Goal: Entertainment & Leisure: Consume media (video, audio)

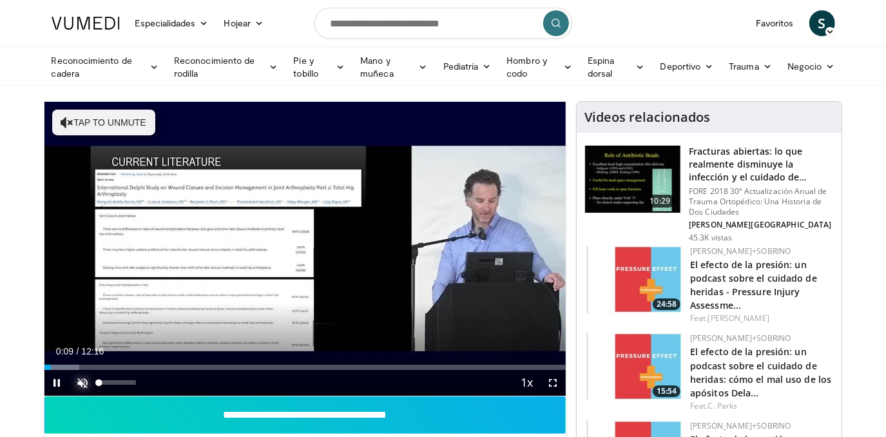
click at [85, 381] on span "Reproductor de video" at bounding box center [83, 383] width 26 height 26
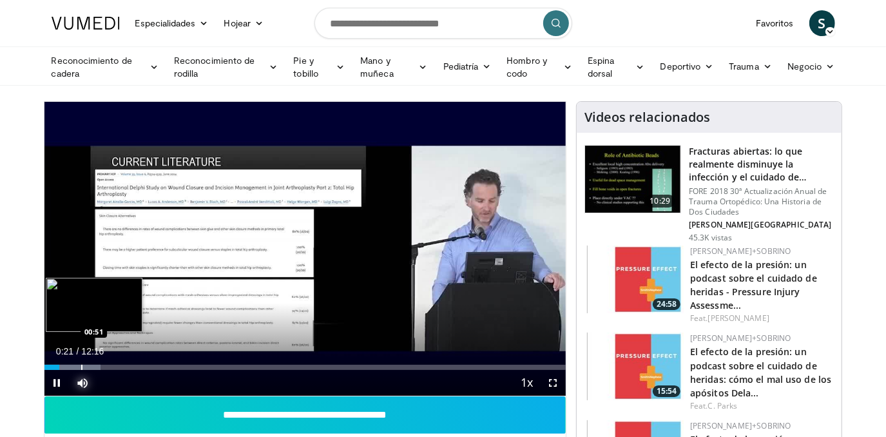
click at [81, 367] on div "Progress Bar" at bounding box center [81, 367] width 1 height 5
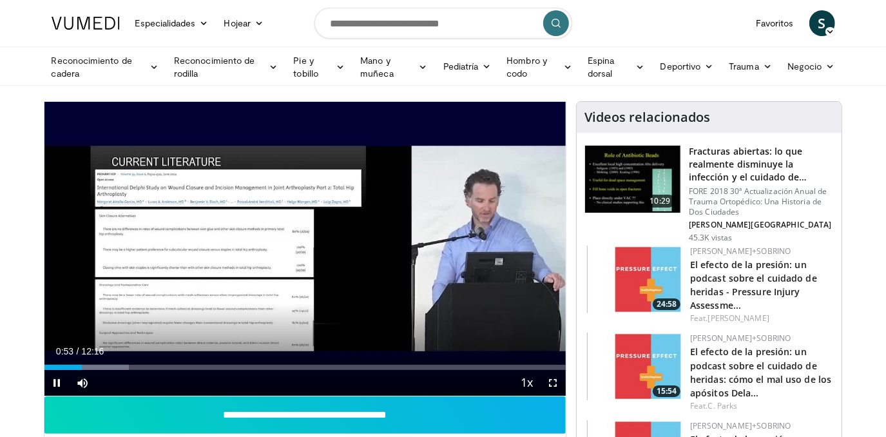
click at [117, 370] on div "Current Time 0:53 / Duration 12:16 Pause Skip Backward Skip Forward Mute 0% Loa…" at bounding box center [305, 383] width 522 height 26
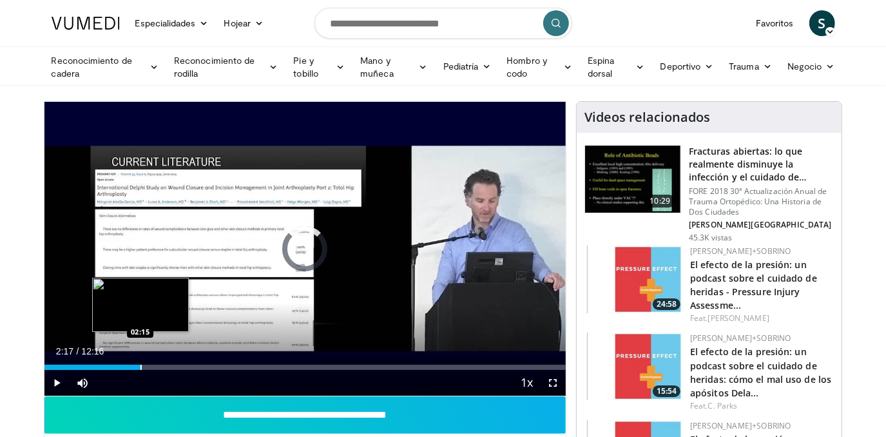
click at [140, 367] on div "Progress Bar" at bounding box center [140, 367] width 1 height 5
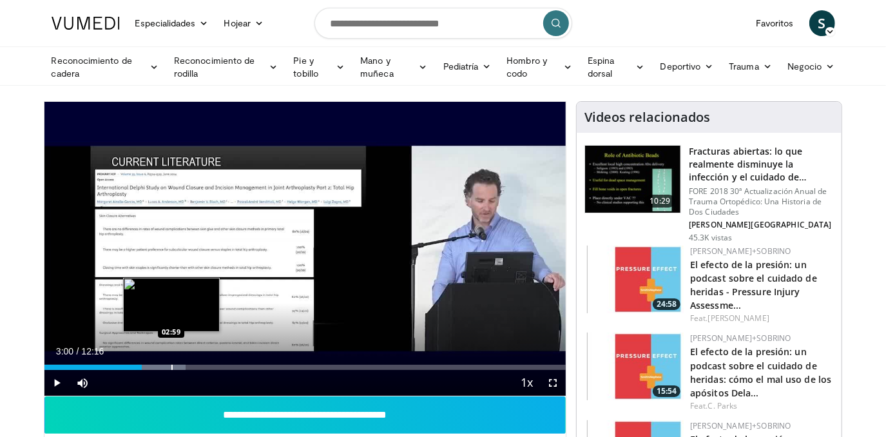
click at [171, 367] on div "Progress Bar" at bounding box center [171, 367] width 1 height 5
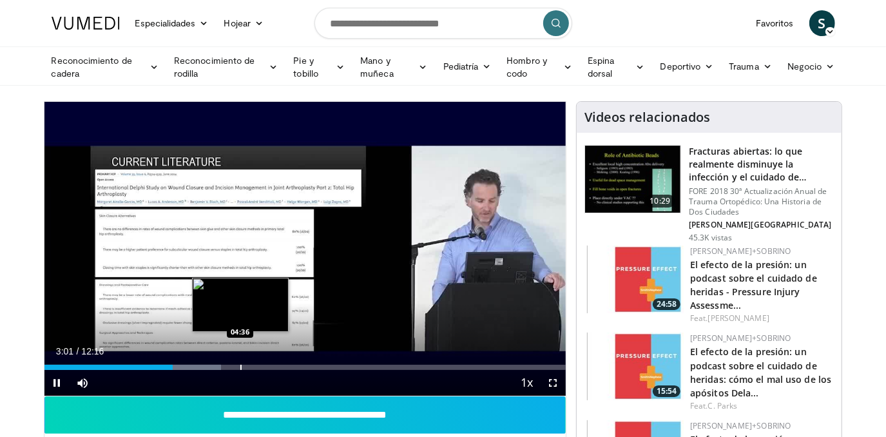
click at [240, 365] on div "Progress Bar" at bounding box center [240, 367] width 1 height 5
